Goal: Task Accomplishment & Management: Manage account settings

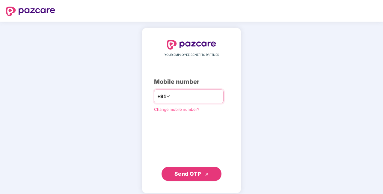
type input "**********"
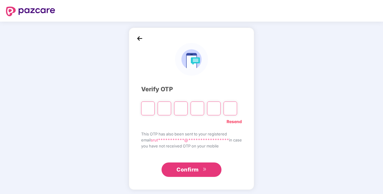
click at [145, 107] on input "Please enter verification code. Digit 1" at bounding box center [147, 108] width 13 height 14
type input "*"
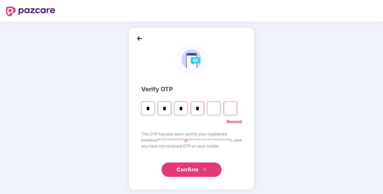
type input "*"
